Goal: Task Accomplishment & Management: Manage account settings

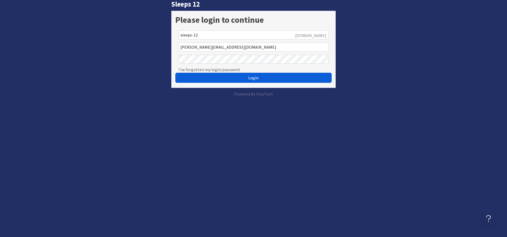
click at [212, 77] on button "Login" at bounding box center [253, 78] width 156 height 10
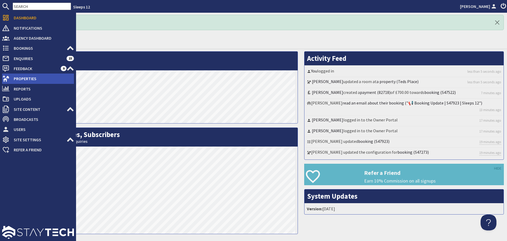
click at [8, 78] on use at bounding box center [6, 79] width 7 height 6
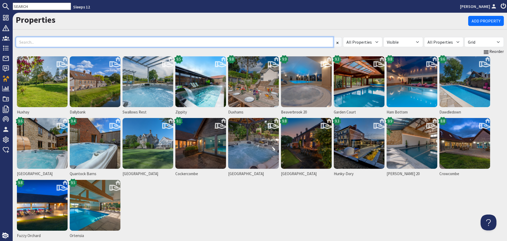
click at [113, 39] on input at bounding box center [174, 42] width 317 height 10
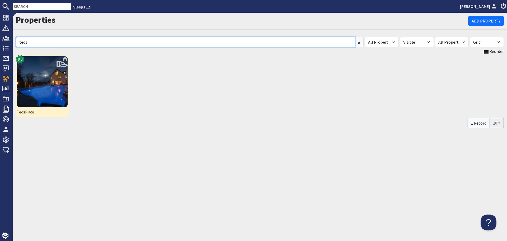
type input "teds"
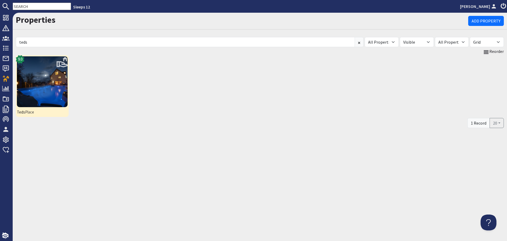
click at [58, 77] on img at bounding box center [42, 81] width 51 height 51
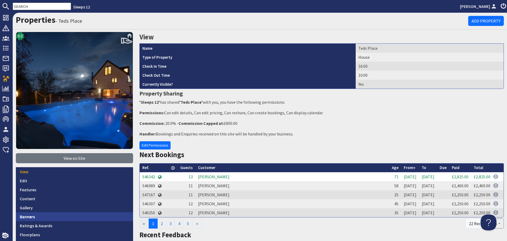
scroll to position [53, 0]
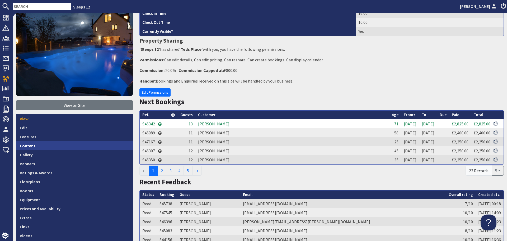
click at [69, 147] on link "Content" at bounding box center [74, 145] width 117 height 9
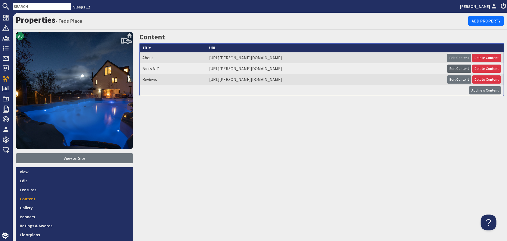
click at [447, 68] on link "Edit Content" at bounding box center [459, 68] width 24 height 8
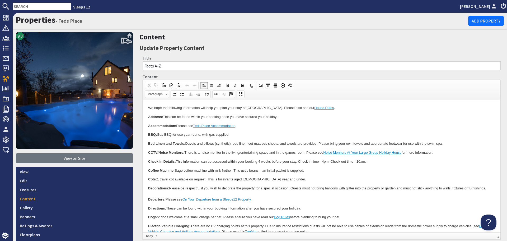
click at [261, 169] on p "Coffee Machine: Sage coffee machine with milk frother. This uses beans – an ini…" at bounding box center [321, 171] width 347 height 6
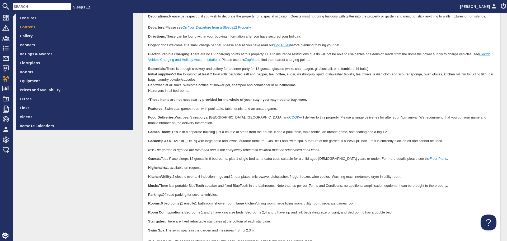
scroll to position [185, 0]
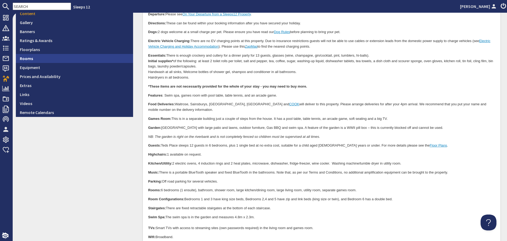
click at [33, 54] on link "Rooms" at bounding box center [74, 58] width 117 height 9
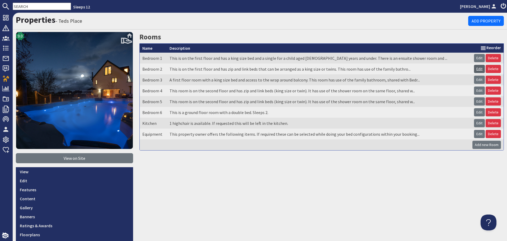
click at [477, 70] on link "Edit" at bounding box center [479, 69] width 11 height 8
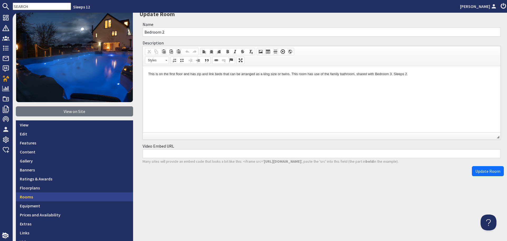
scroll to position [53, 0]
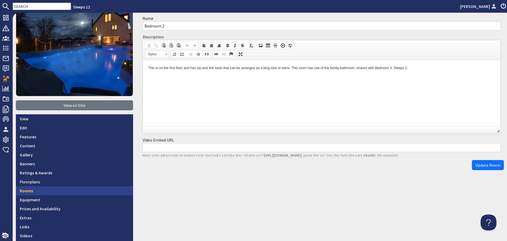
click at [67, 188] on link "Rooms" at bounding box center [74, 190] width 117 height 9
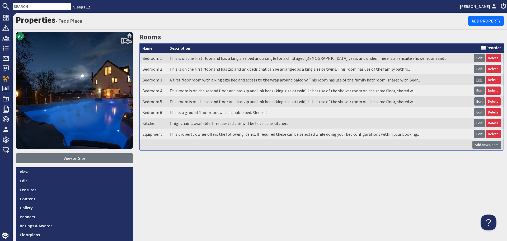
click at [475, 78] on link "Edit" at bounding box center [479, 80] width 11 height 8
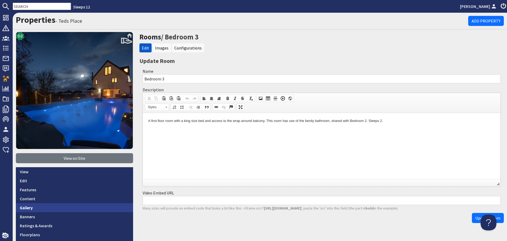
click at [39, 205] on link "Gallery" at bounding box center [74, 207] width 117 height 9
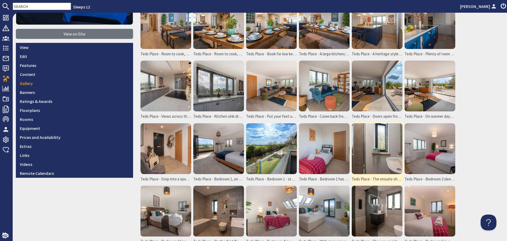
scroll to position [132, 0]
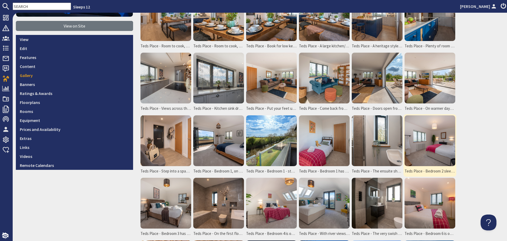
click at [422, 149] on img at bounding box center [429, 140] width 51 height 51
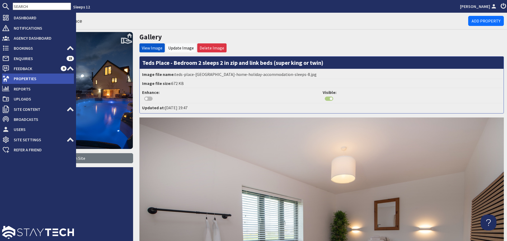
click at [12, 80] on span "Properties" at bounding box center [42, 78] width 64 height 8
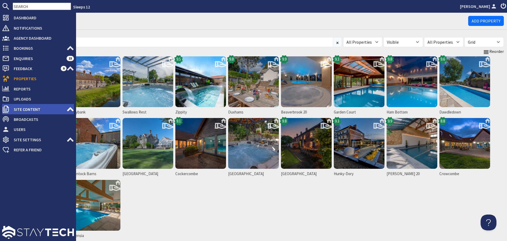
click at [18, 108] on span "Site Content" at bounding box center [38, 109] width 57 height 8
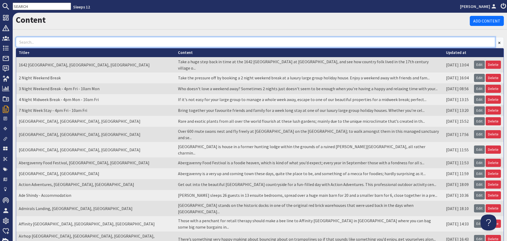
click at [80, 39] on input at bounding box center [255, 42] width 479 height 10
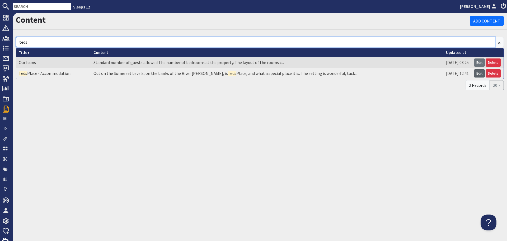
type input "teds"
click at [481, 72] on link "Edit" at bounding box center [479, 73] width 11 height 8
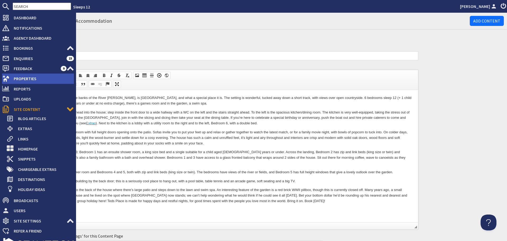
click at [24, 79] on span "Properties" at bounding box center [42, 78] width 64 height 8
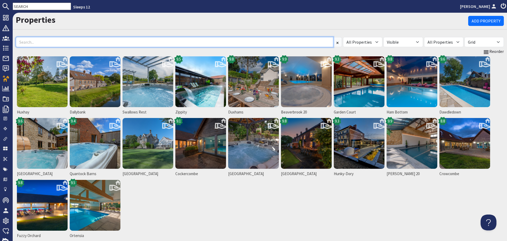
click at [89, 43] on input at bounding box center [174, 42] width 317 height 10
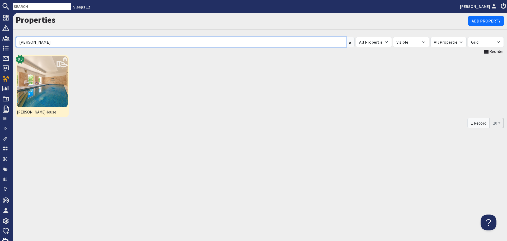
type input "berry"
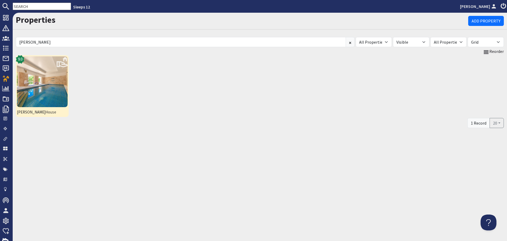
click at [37, 97] on img at bounding box center [42, 81] width 51 height 51
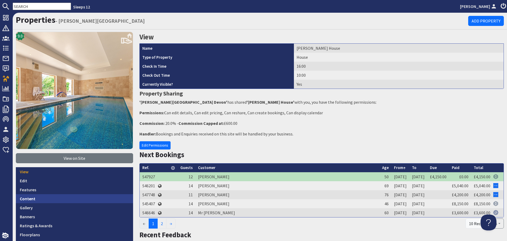
click at [40, 197] on link "Content" at bounding box center [74, 198] width 117 height 9
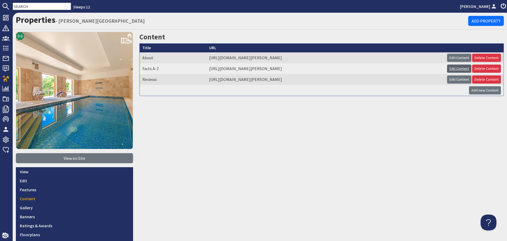
click at [450, 69] on link "Edit Content" at bounding box center [459, 68] width 24 height 8
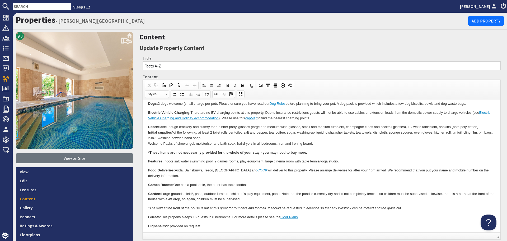
scroll to position [130, 0]
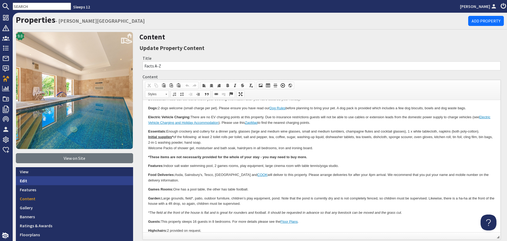
click at [72, 183] on link "Edit" at bounding box center [74, 180] width 117 height 9
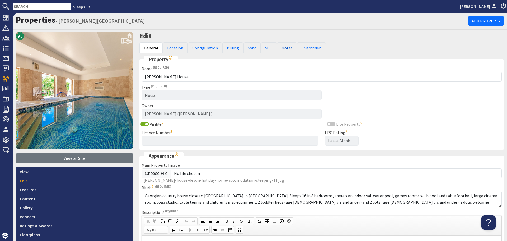
click at [287, 46] on link "Notes" at bounding box center [287, 47] width 20 height 11
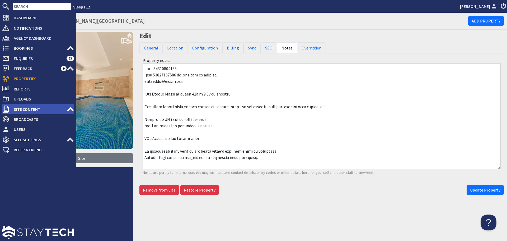
click at [71, 109] on use at bounding box center [70, 109] width 7 height 4
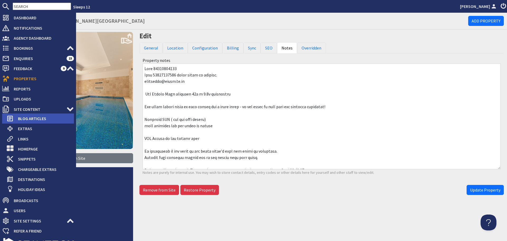
click at [59, 119] on span "Blog Articles" at bounding box center [44, 118] width 60 height 8
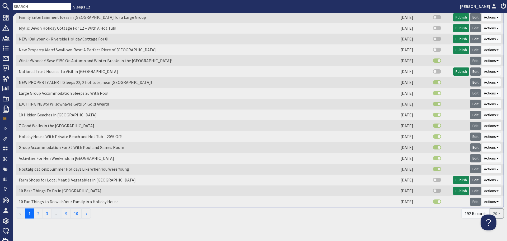
scroll to position [72, 0]
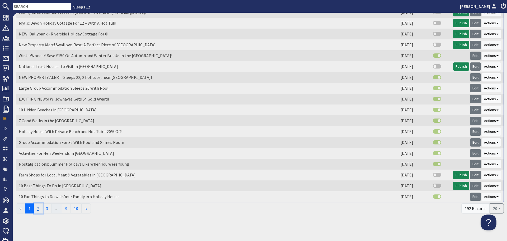
click at [39, 209] on link "2" at bounding box center [38, 208] width 9 height 10
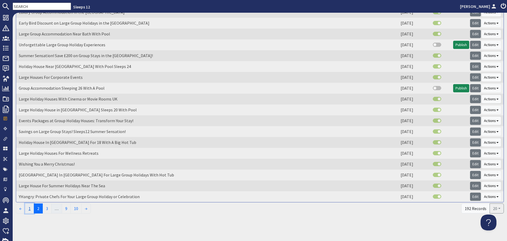
click at [30, 210] on link "1" at bounding box center [29, 208] width 9 height 10
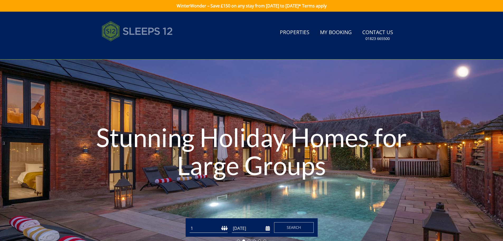
drag, startPoint x: 142, startPoint y: 31, endPoint x: 145, endPoint y: 35, distance: 4.9
click at [142, 31] on img at bounding box center [137, 31] width 71 height 26
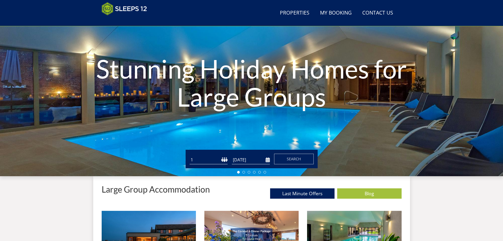
scroll to position [110, 0]
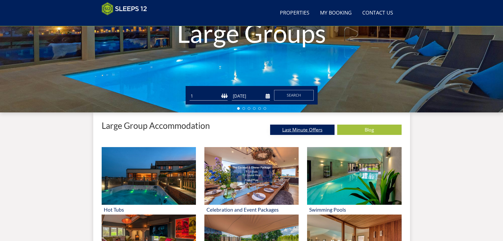
drag, startPoint x: 287, startPoint y: 131, endPoint x: 284, endPoint y: 131, distance: 3.0
click at [287, 130] on link "Last Minute Offers" at bounding box center [302, 129] width 64 height 10
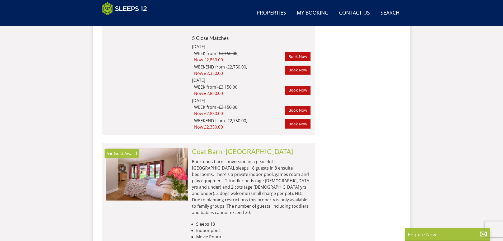
scroll to position [3965, 0]
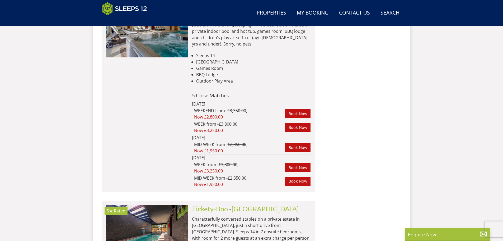
scroll to position [4408, 0]
